Goal: Navigation & Orientation: Find specific page/section

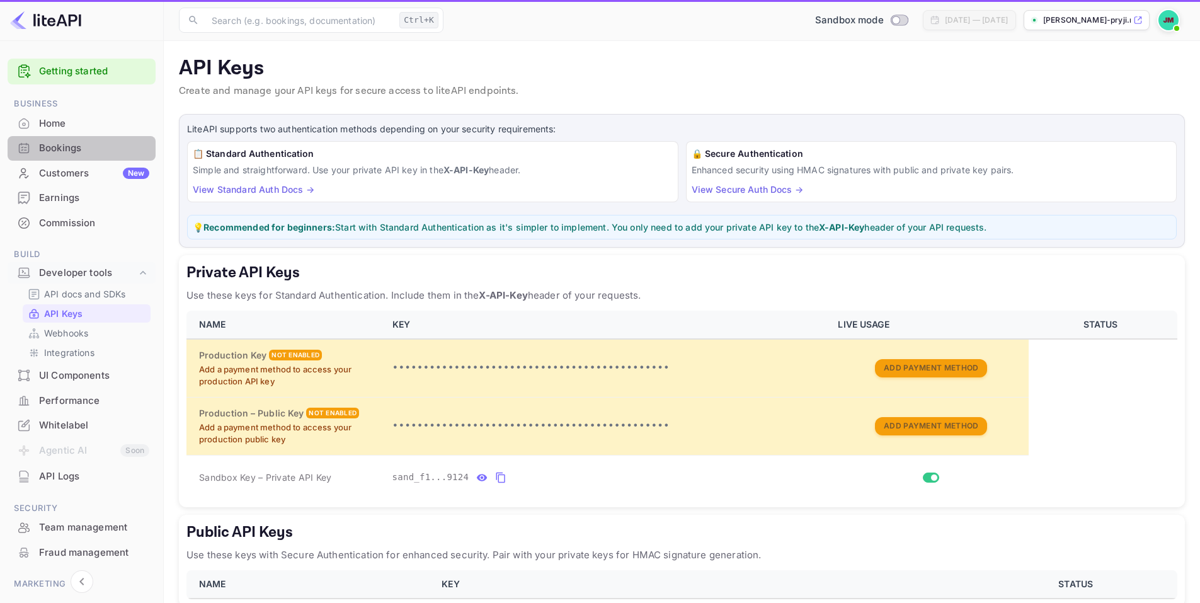
click at [100, 141] on div "Bookings" at bounding box center [94, 148] width 110 height 14
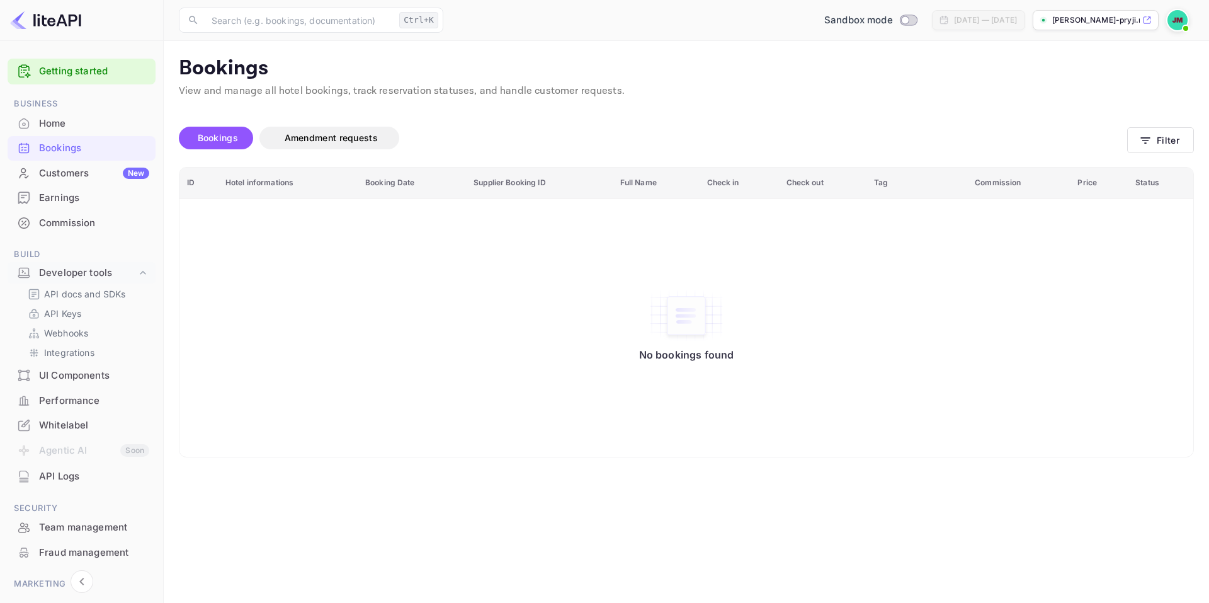
click at [93, 169] on div "Customers New" at bounding box center [94, 173] width 110 height 14
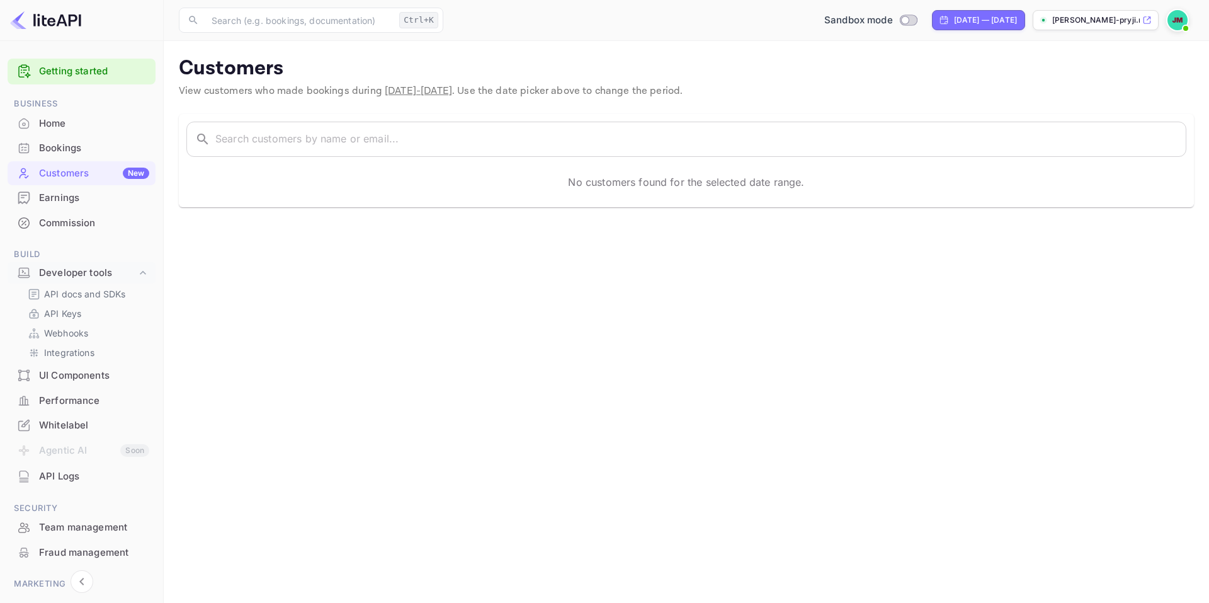
click at [99, 150] on div "Bookings" at bounding box center [94, 148] width 110 height 14
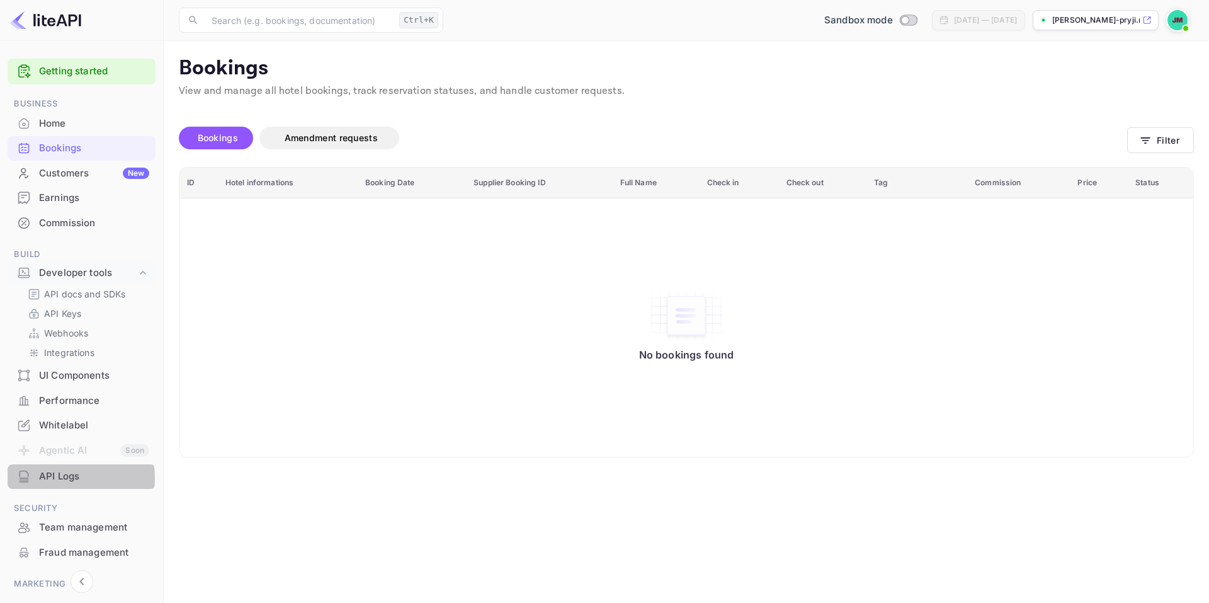
click at [59, 477] on div "API Logs" at bounding box center [94, 476] width 110 height 14
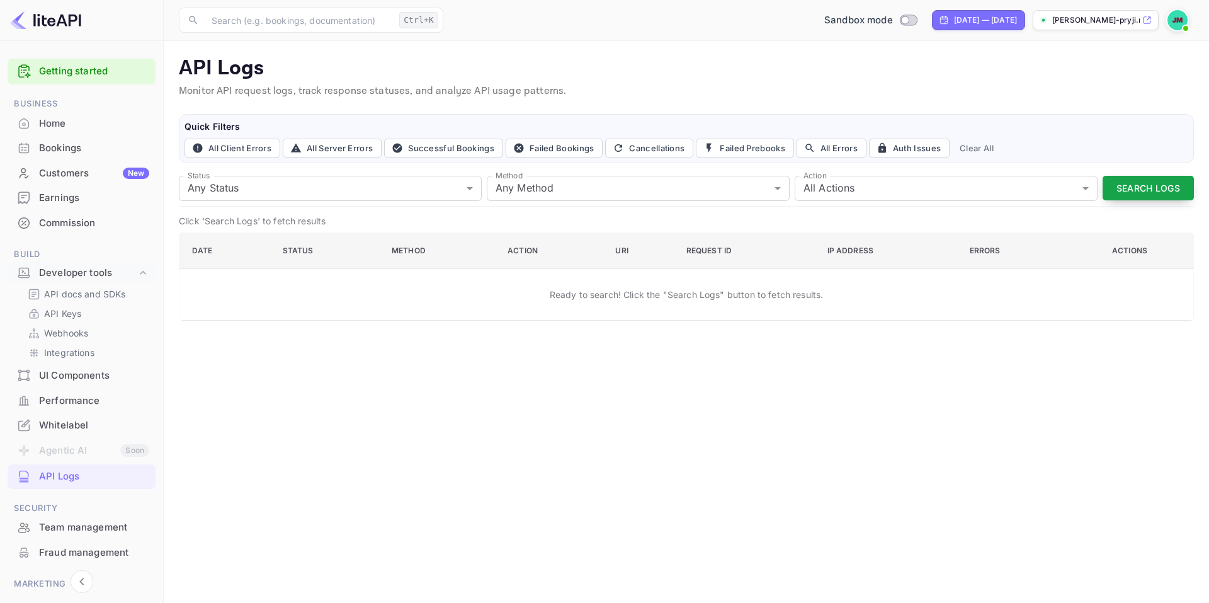
click at [1147, 185] on button "Search Logs" at bounding box center [1148, 188] width 91 height 25
click at [77, 129] on div "Home" at bounding box center [94, 123] width 110 height 14
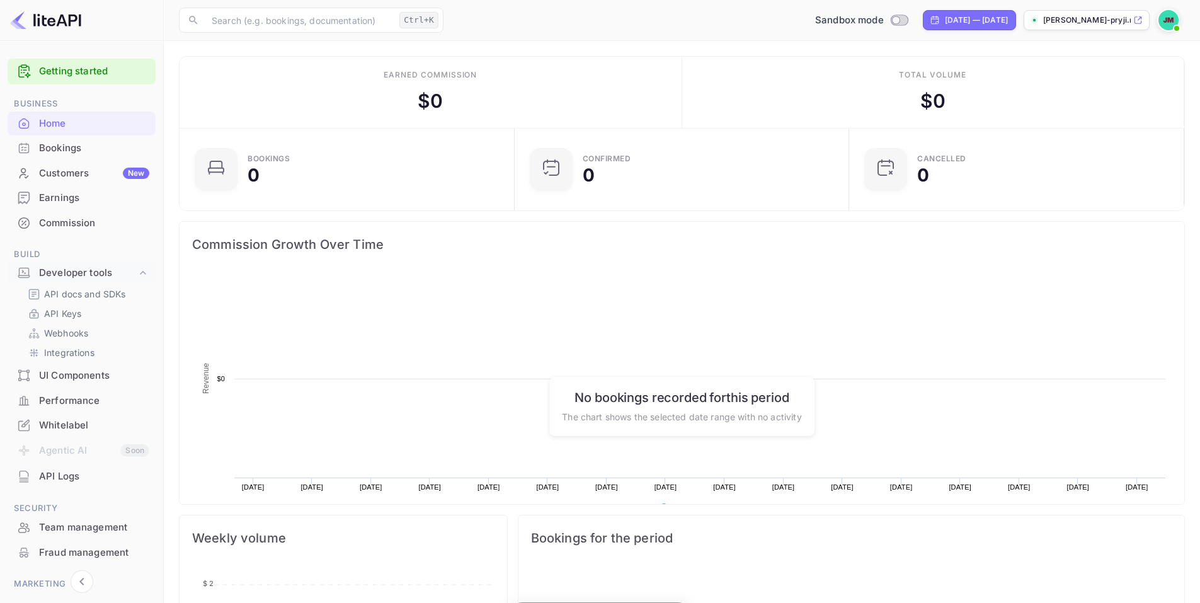
scroll to position [195, 317]
